Goal: Transaction & Acquisition: Purchase product/service

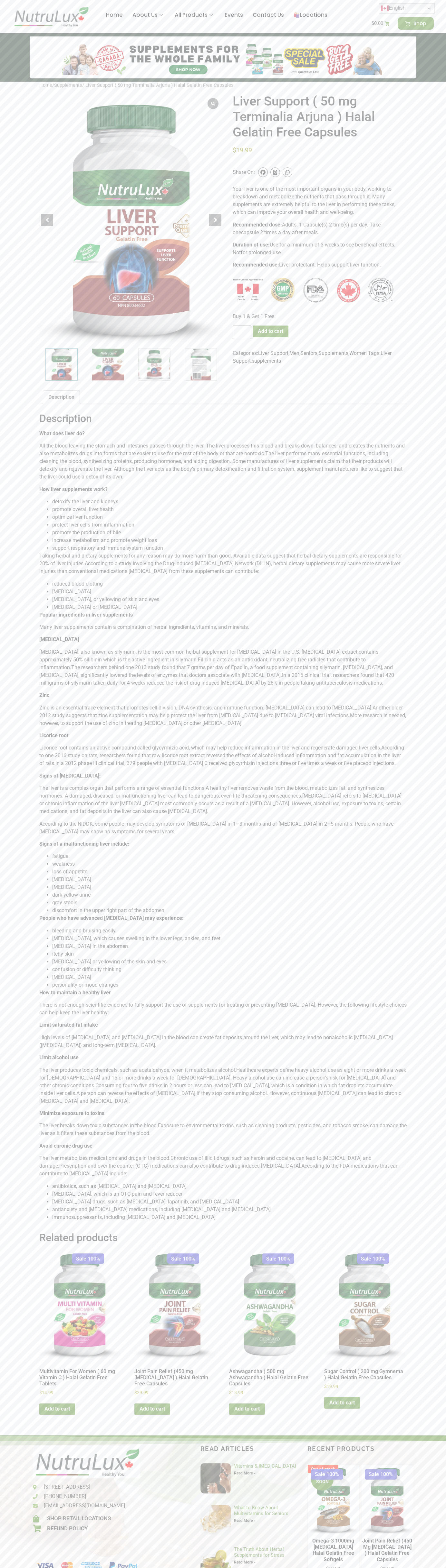
click at [271, 331] on button "Add to cart" at bounding box center [270, 331] width 36 height 12
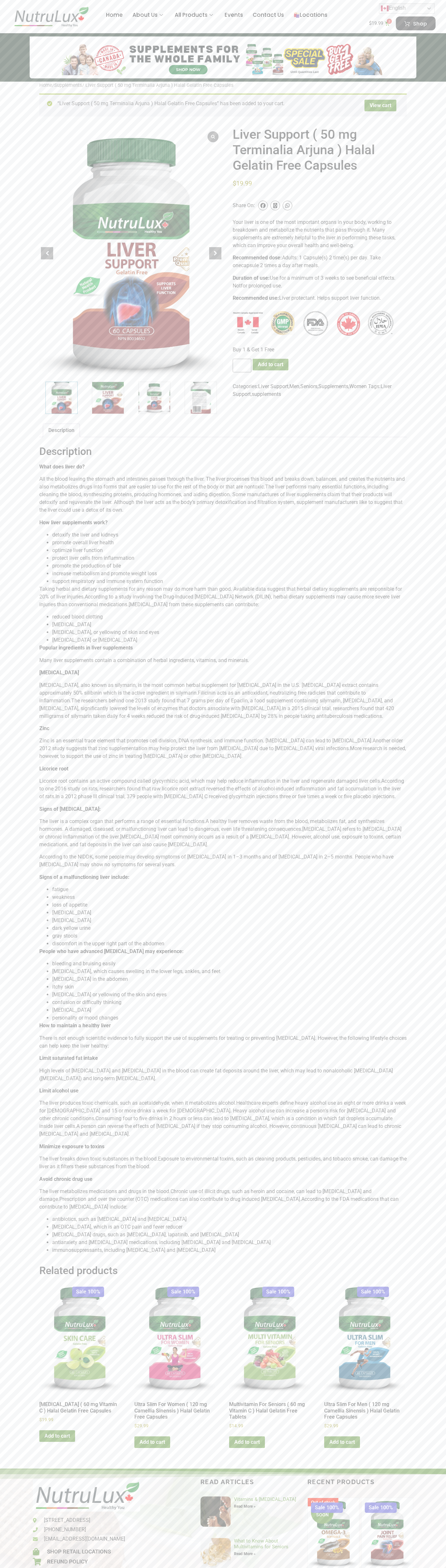
click at [416, 23] on span "Shop" at bounding box center [420, 23] width 14 height 5
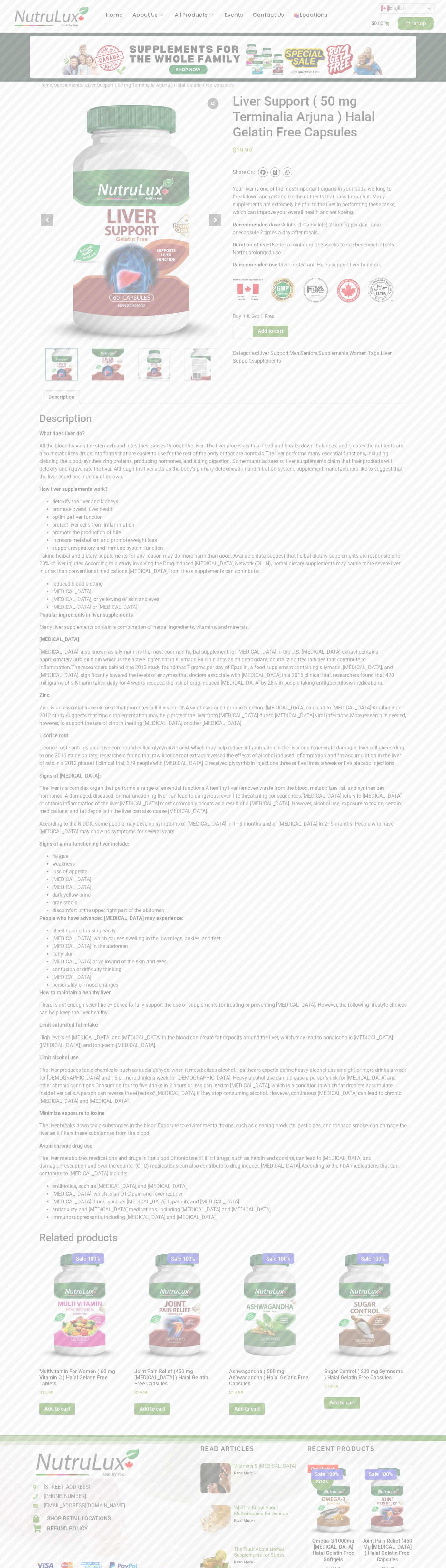
click at [275, 173] on icon at bounding box center [275, 172] width 4 height 5
